Goal: Register for event/course

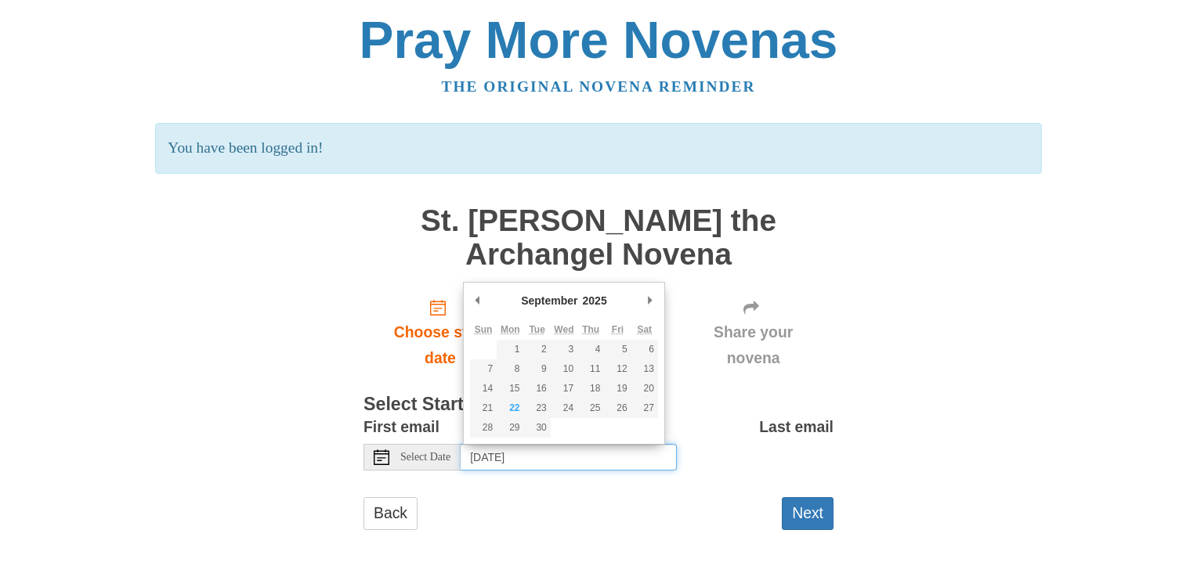
click at [641, 446] on input "[DATE]" at bounding box center [569, 457] width 216 height 27
click at [815, 513] on button "Next" at bounding box center [808, 513] width 52 height 32
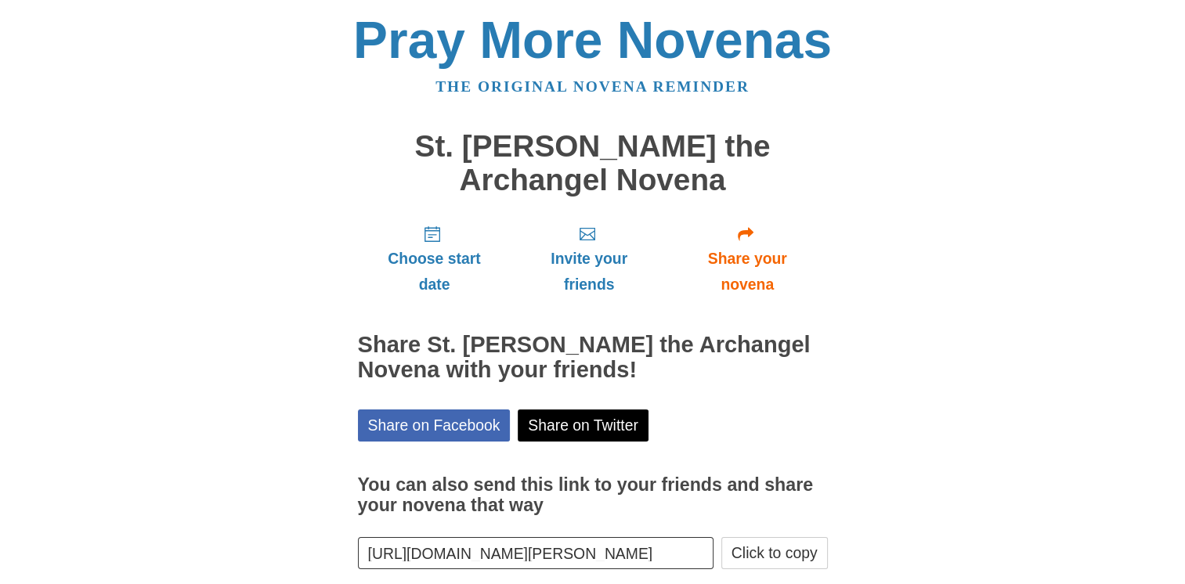
scroll to position [77, 0]
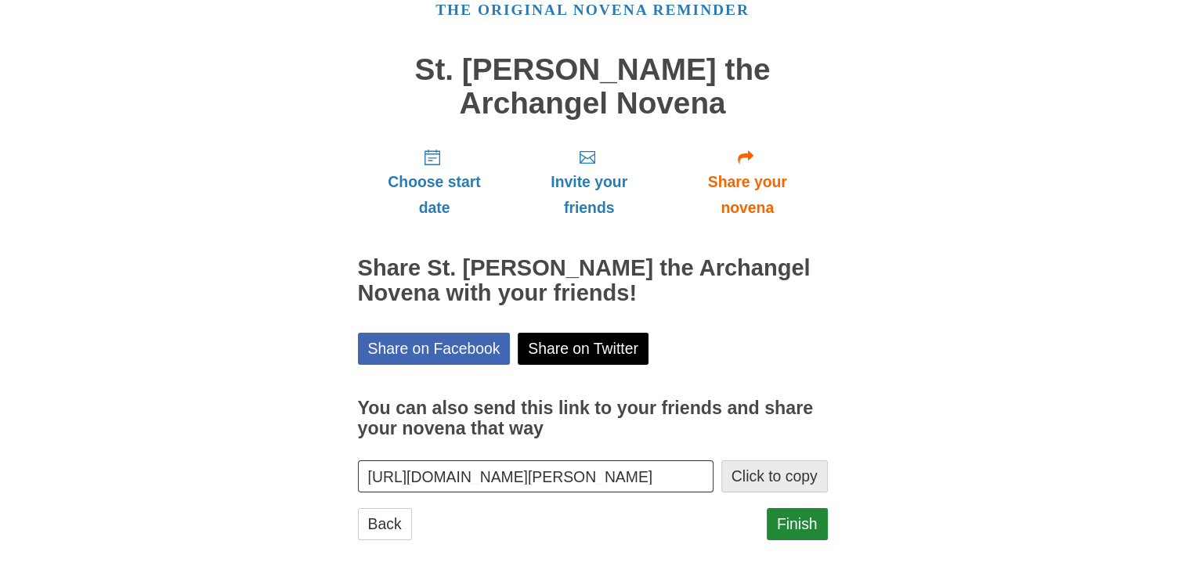
click at [786, 466] on button "Click to copy" at bounding box center [774, 477] width 107 height 32
click at [812, 536] on link "Finish" at bounding box center [797, 524] width 61 height 32
